Goal: Information Seeking & Learning: Learn about a topic

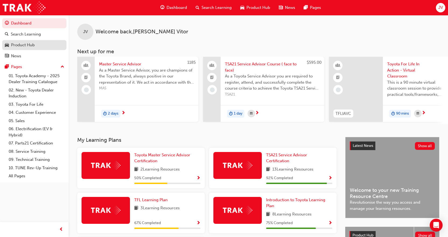
click at [32, 41] on link "Product Hub" at bounding box center [34, 45] width 64 height 10
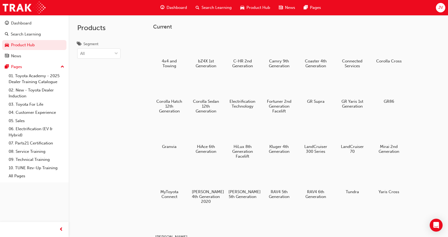
click at [338, 219] on div "4x4 and Towing bZ4X 1st Generation C-HR 2nd Generation Camry 9th Generation Coa…" at bounding box center [296, 142] width 286 height 216
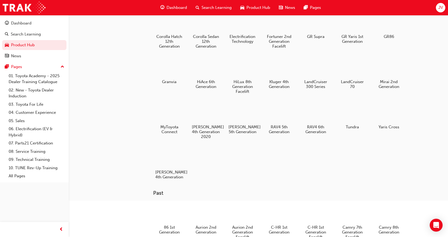
scroll to position [81, 0]
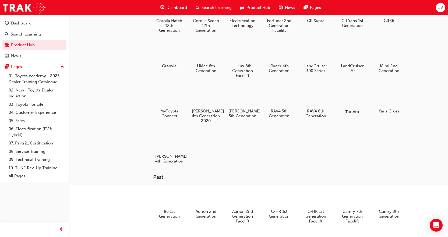
click at [357, 103] on div at bounding box center [352, 97] width 30 height 22
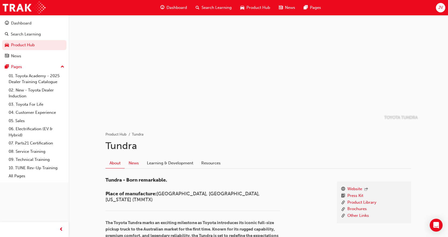
click at [135, 164] on link "News" at bounding box center [134, 163] width 18 height 10
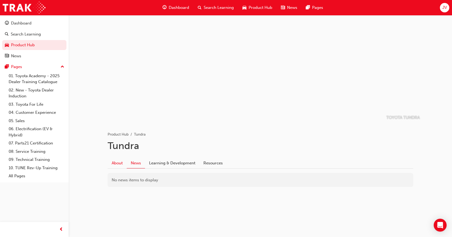
click at [123, 164] on link "About" at bounding box center [117, 163] width 19 height 10
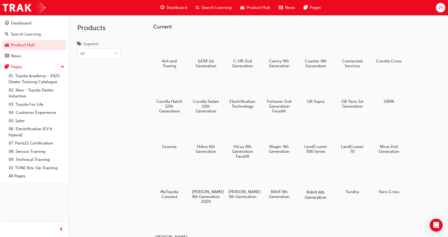
click at [314, 179] on div at bounding box center [315, 177] width 30 height 22
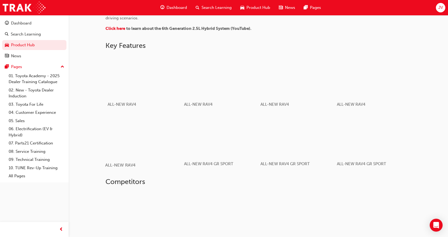
scroll to position [302, 0]
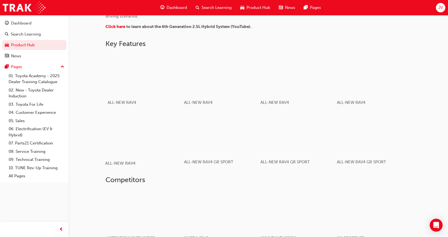
click at [145, 132] on div "button" at bounding box center [143, 133] width 77 height 43
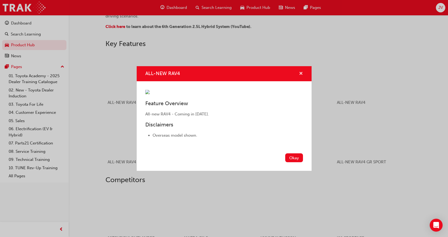
click at [302, 72] on span "cross-icon" at bounding box center [301, 74] width 4 height 5
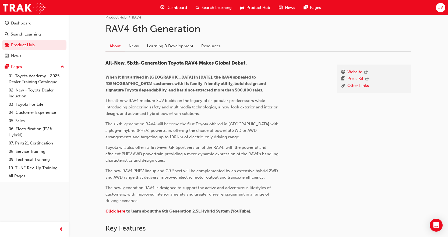
scroll to position [86, 0]
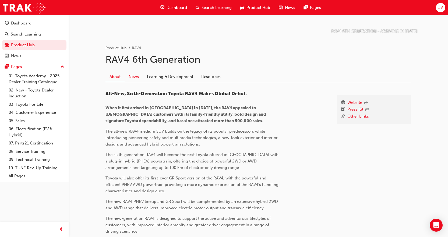
click at [134, 77] on link "News" at bounding box center [134, 77] width 18 height 10
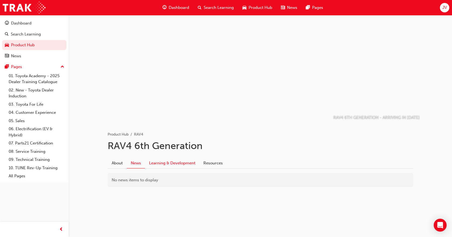
click at [177, 161] on link "Learning & Development" at bounding box center [172, 163] width 54 height 10
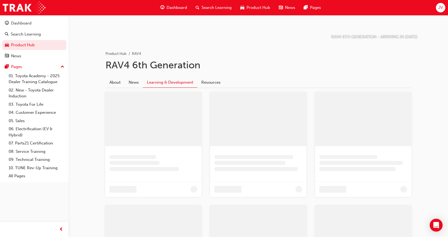
scroll to position [47, 0]
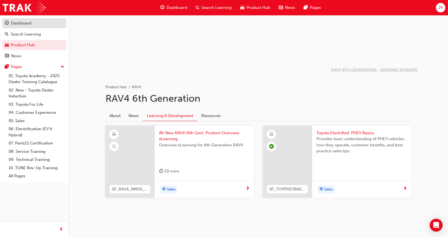
click at [32, 22] on div "Dashboard" at bounding box center [34, 23] width 59 height 7
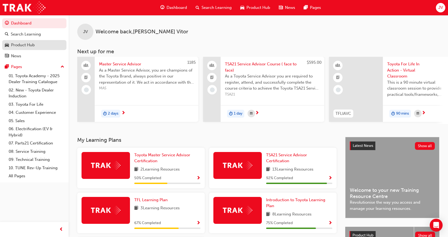
click at [34, 47] on div "Product Hub" at bounding box center [23, 45] width 24 height 6
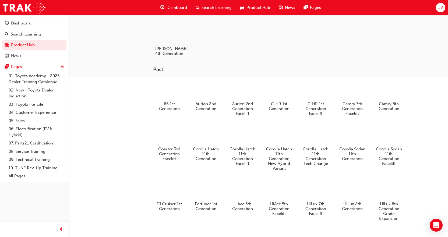
scroll to position [242, 0]
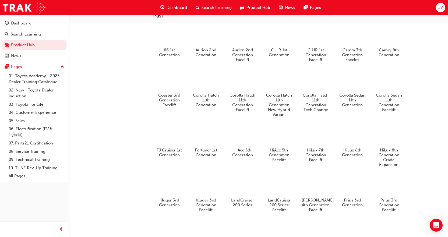
drag, startPoint x: 133, startPoint y: 98, endPoint x: 132, endPoint y: 95, distance: 3.2
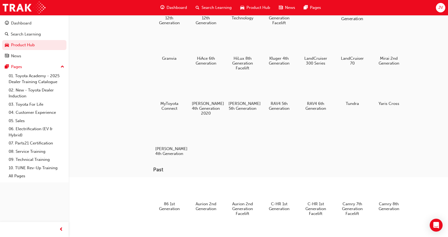
scroll to position [0, 0]
